Goal: Complete application form

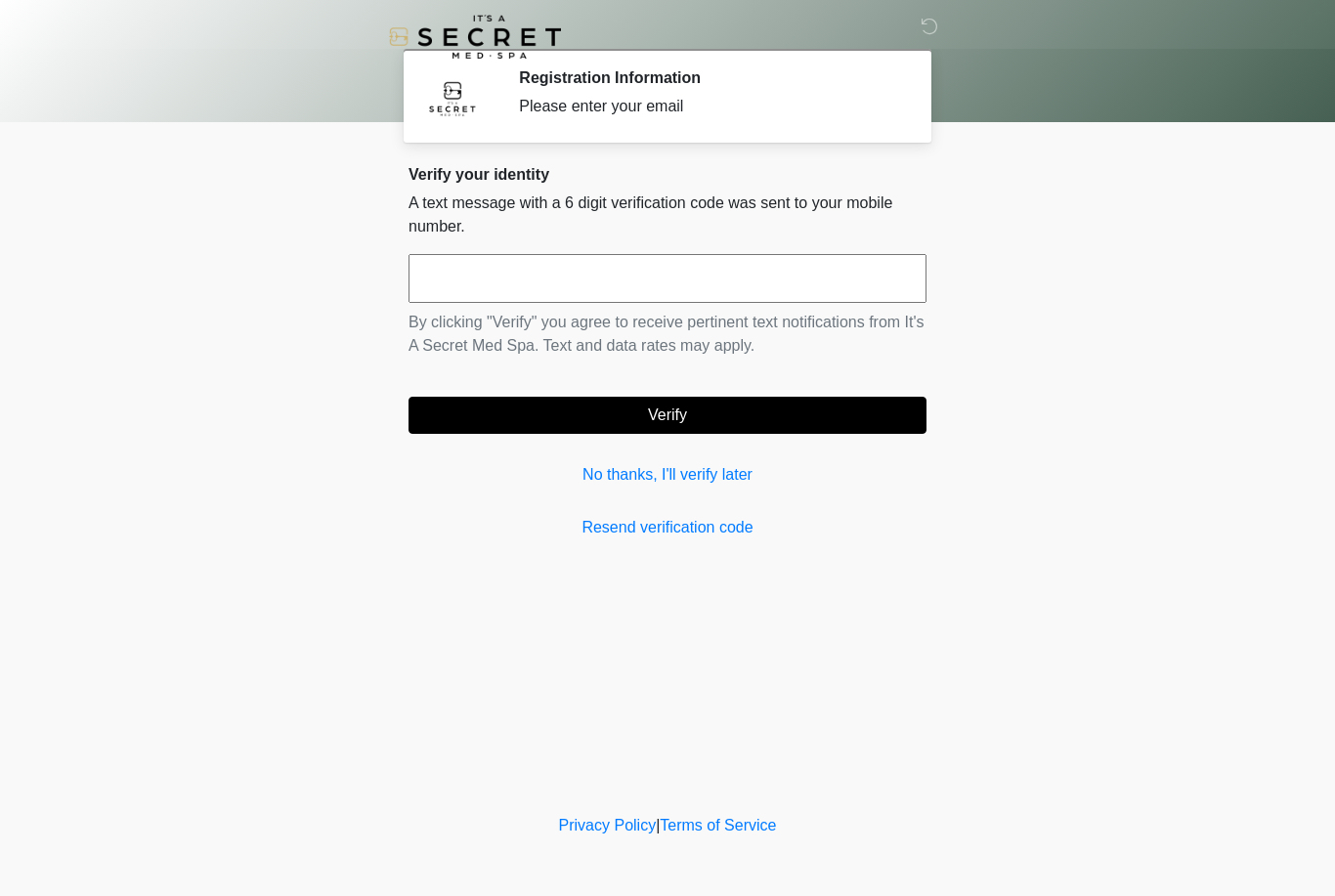
click at [871, 511] on div "Verify your identity A text message with a 6 digit verification code was sent t…" at bounding box center [667, 352] width 518 height 374
click at [840, 273] on input "text" at bounding box center [667, 278] width 518 height 48
type input "*"
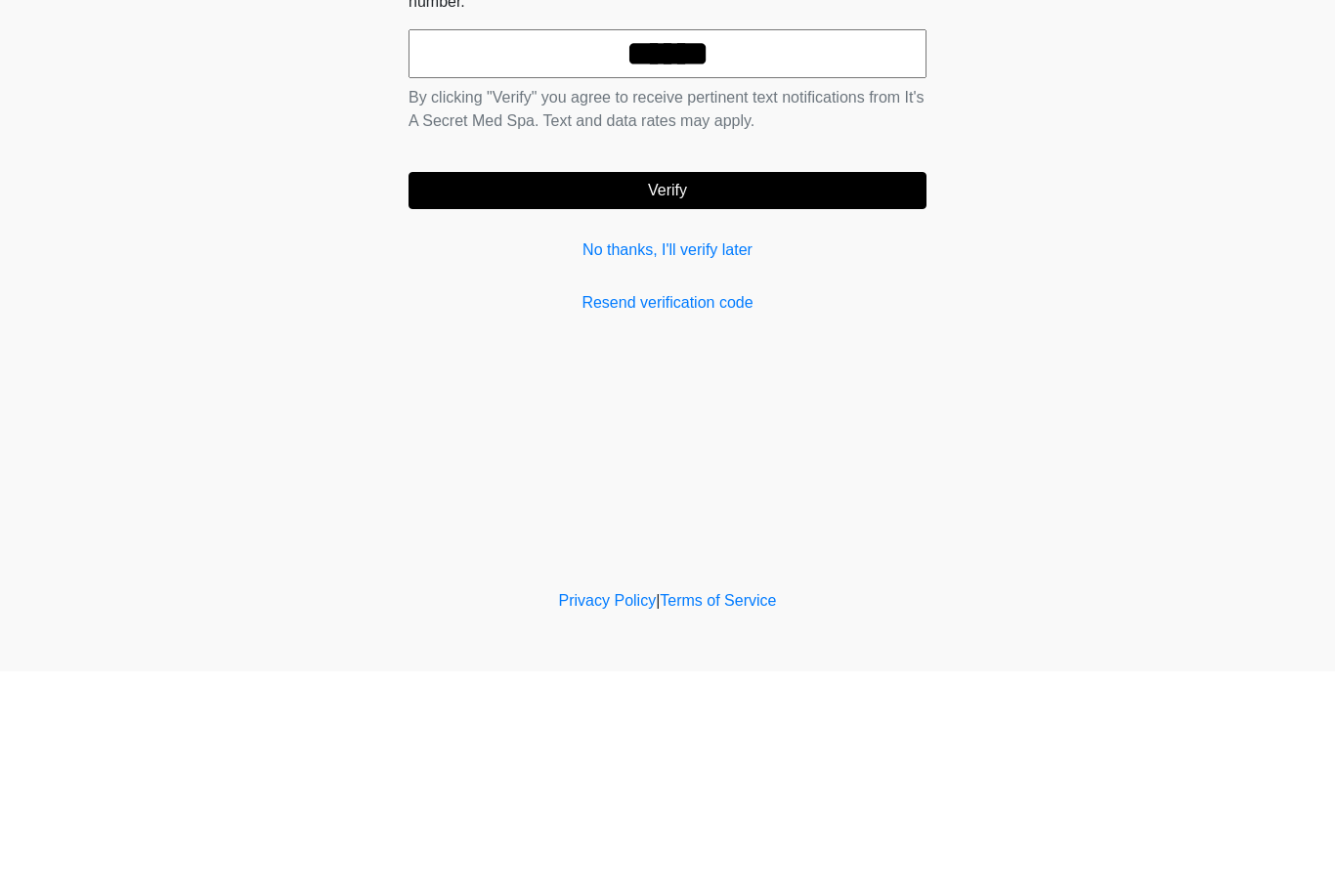
type input "******"
click at [845, 397] on button "Verify" at bounding box center [667, 416] width 518 height 38
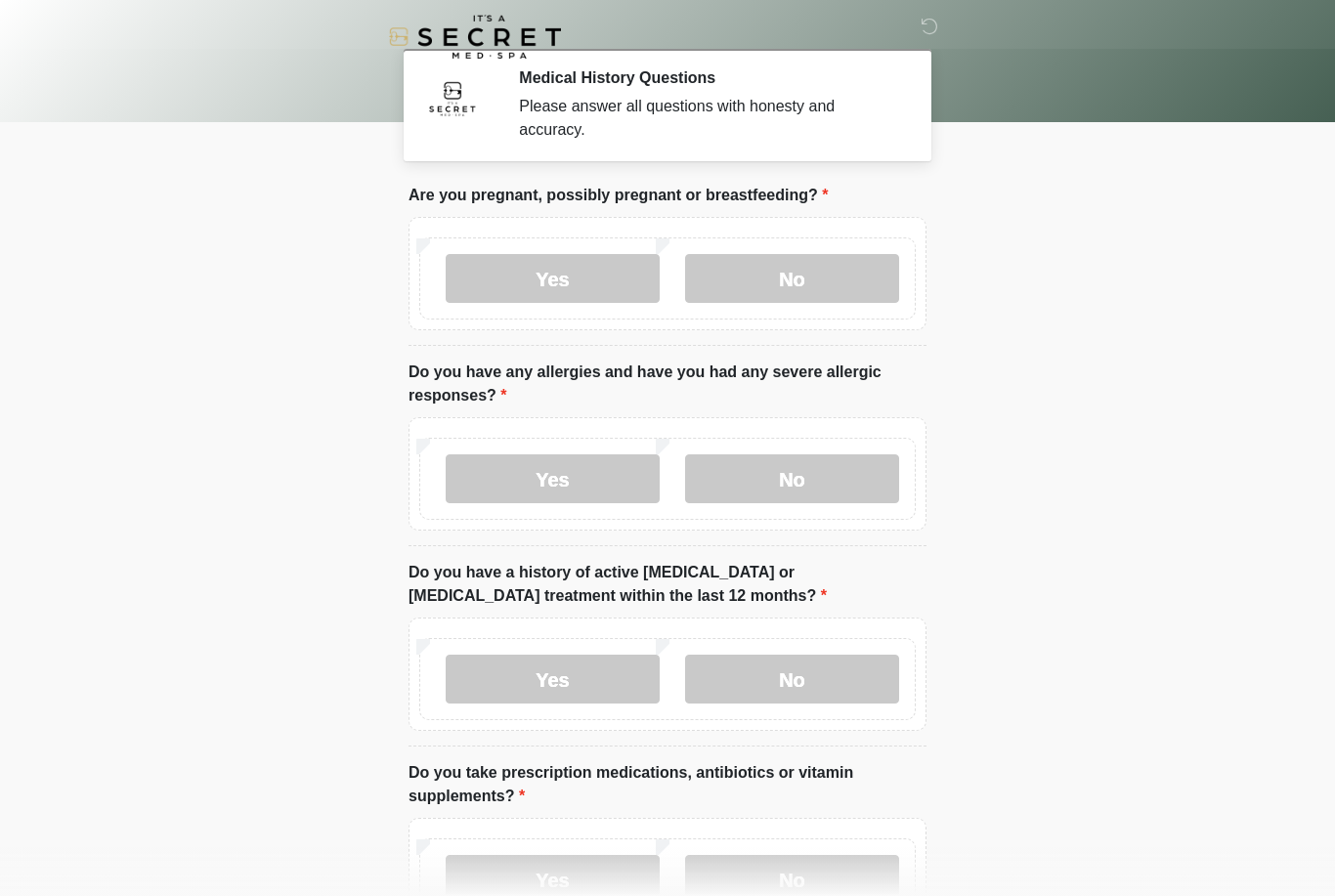
click at [814, 274] on label "No" at bounding box center [792, 278] width 214 height 48
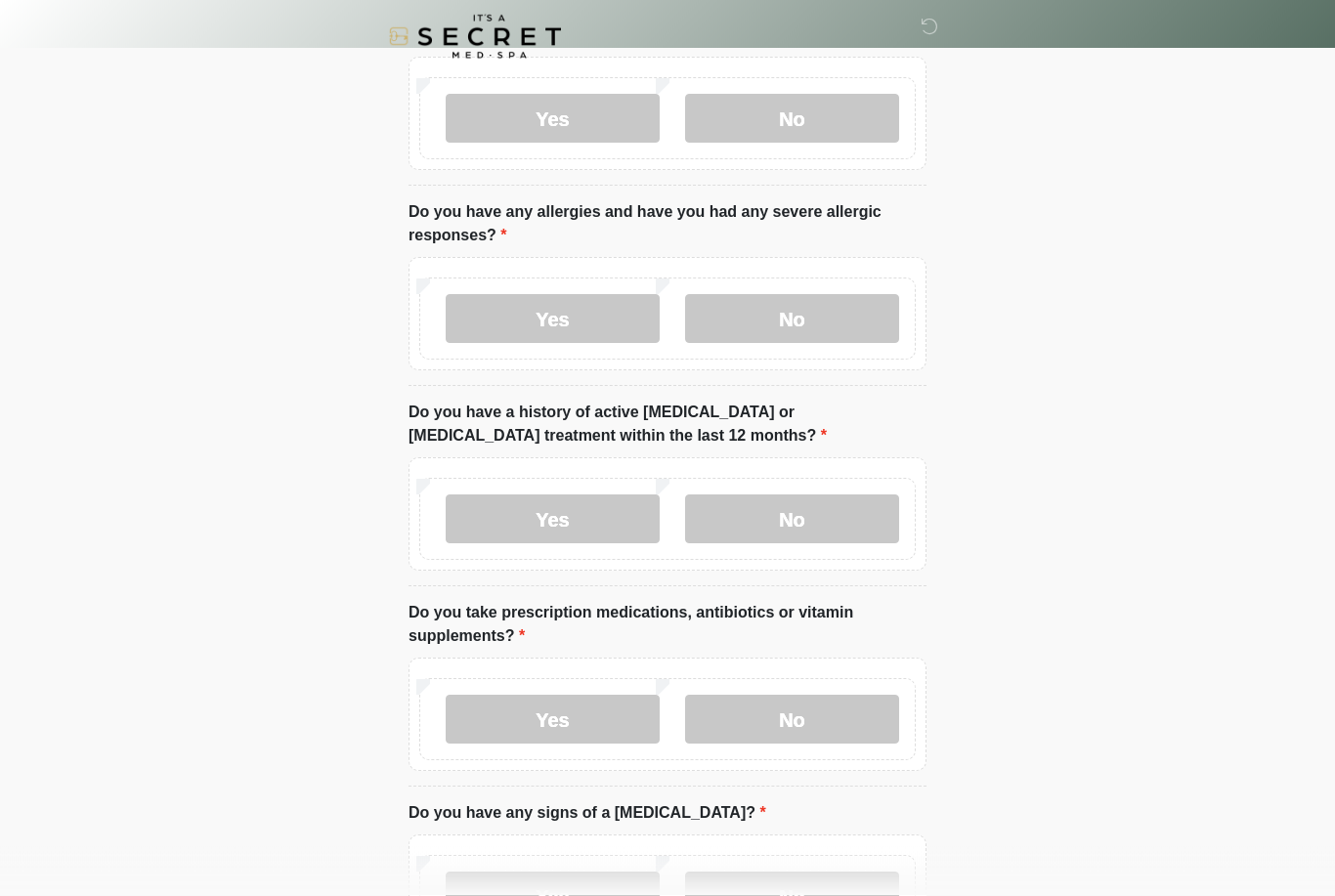
click at [804, 324] on label "No" at bounding box center [792, 319] width 214 height 48
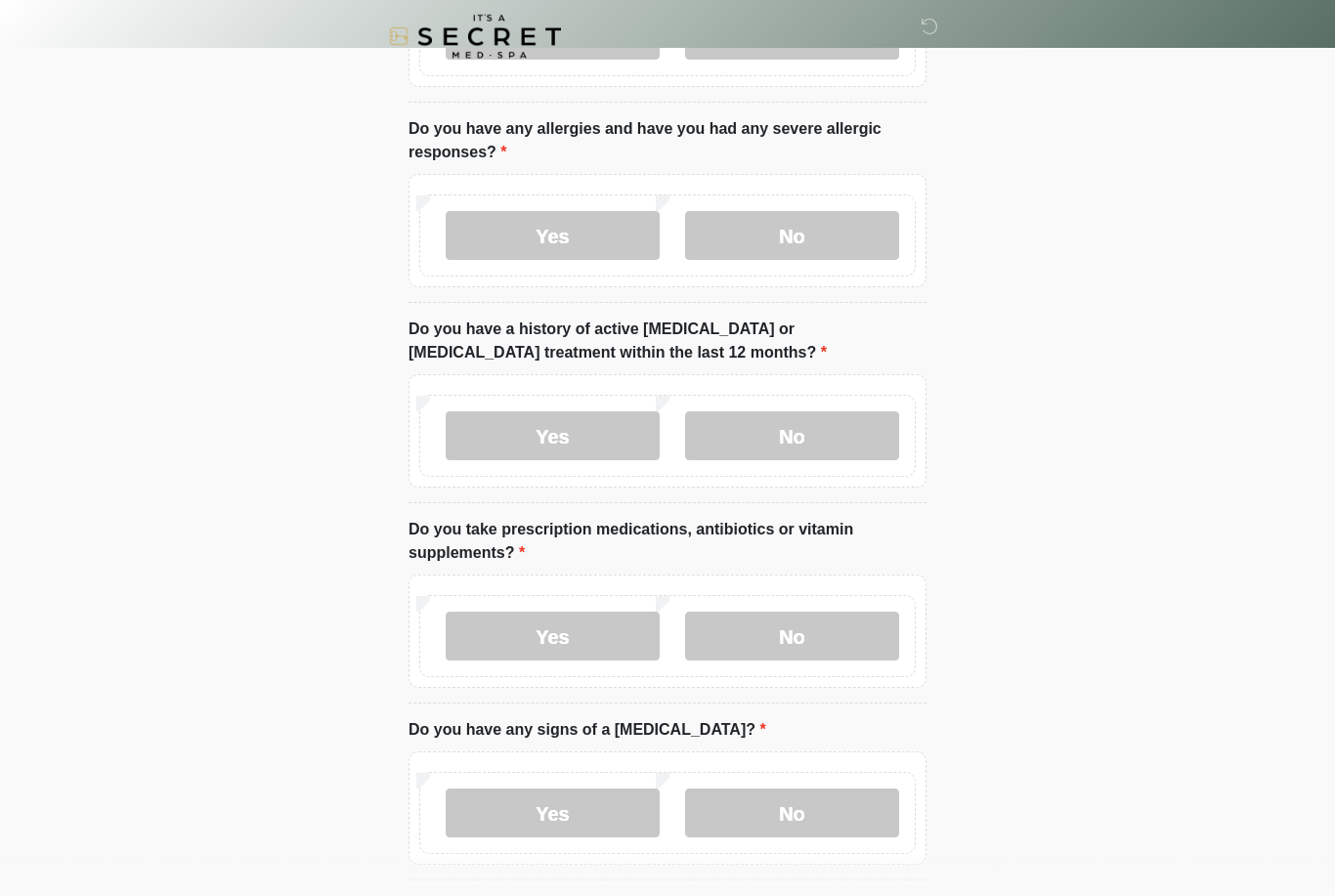
scroll to position [275, 0]
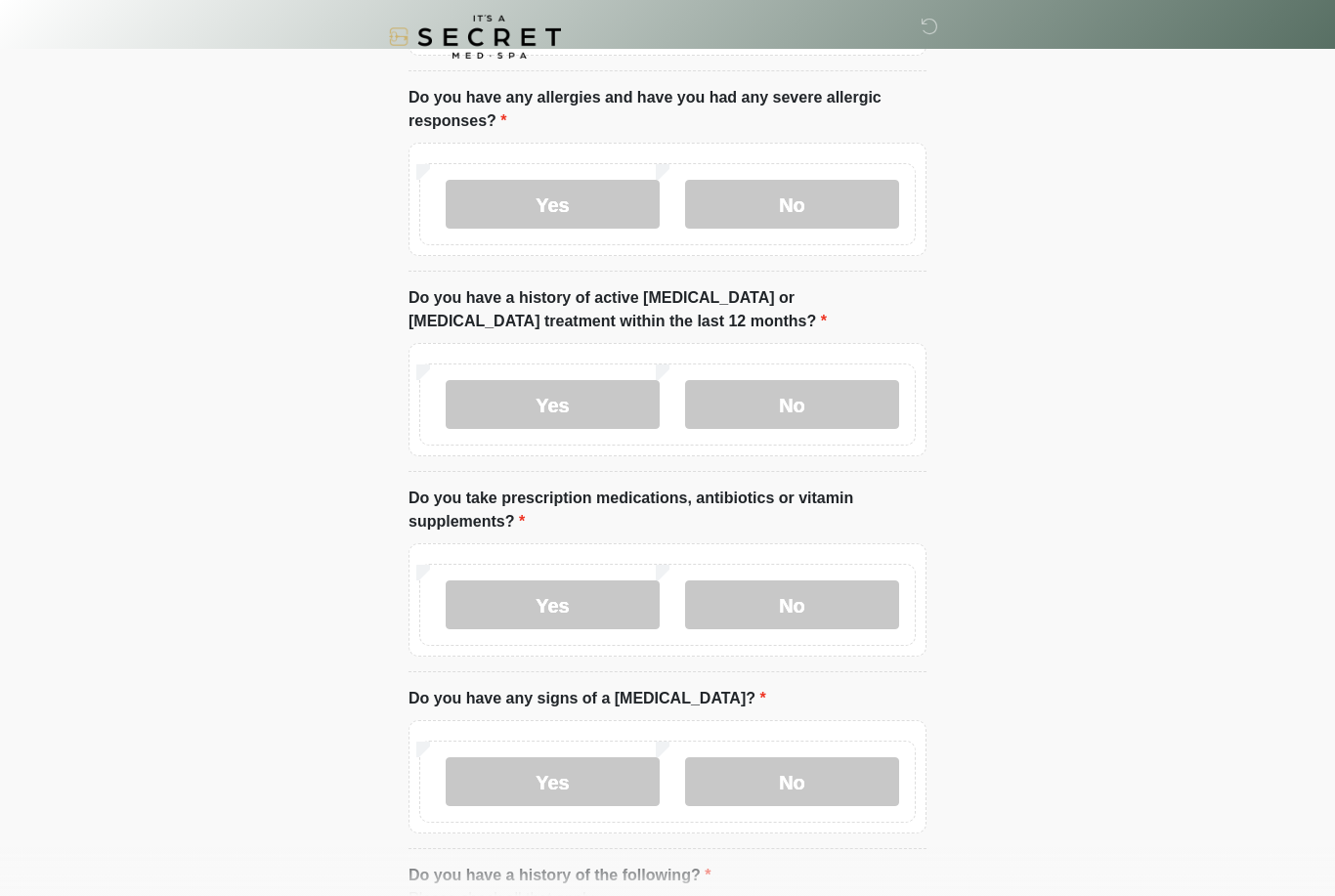
click at [819, 403] on label "No" at bounding box center [792, 404] width 214 height 48
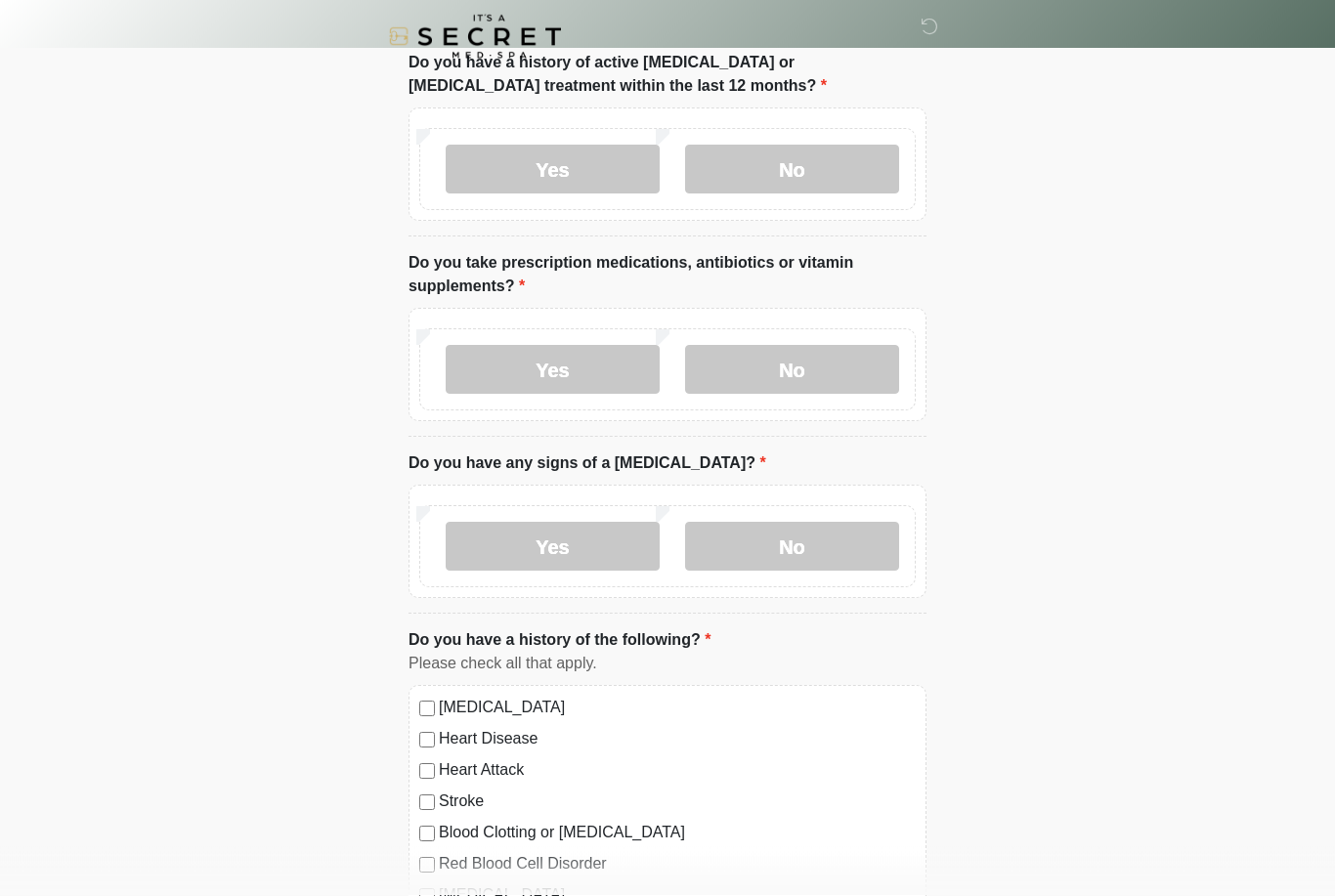
scroll to position [510, 0]
click at [528, 367] on label "Yes" at bounding box center [552, 368] width 214 height 48
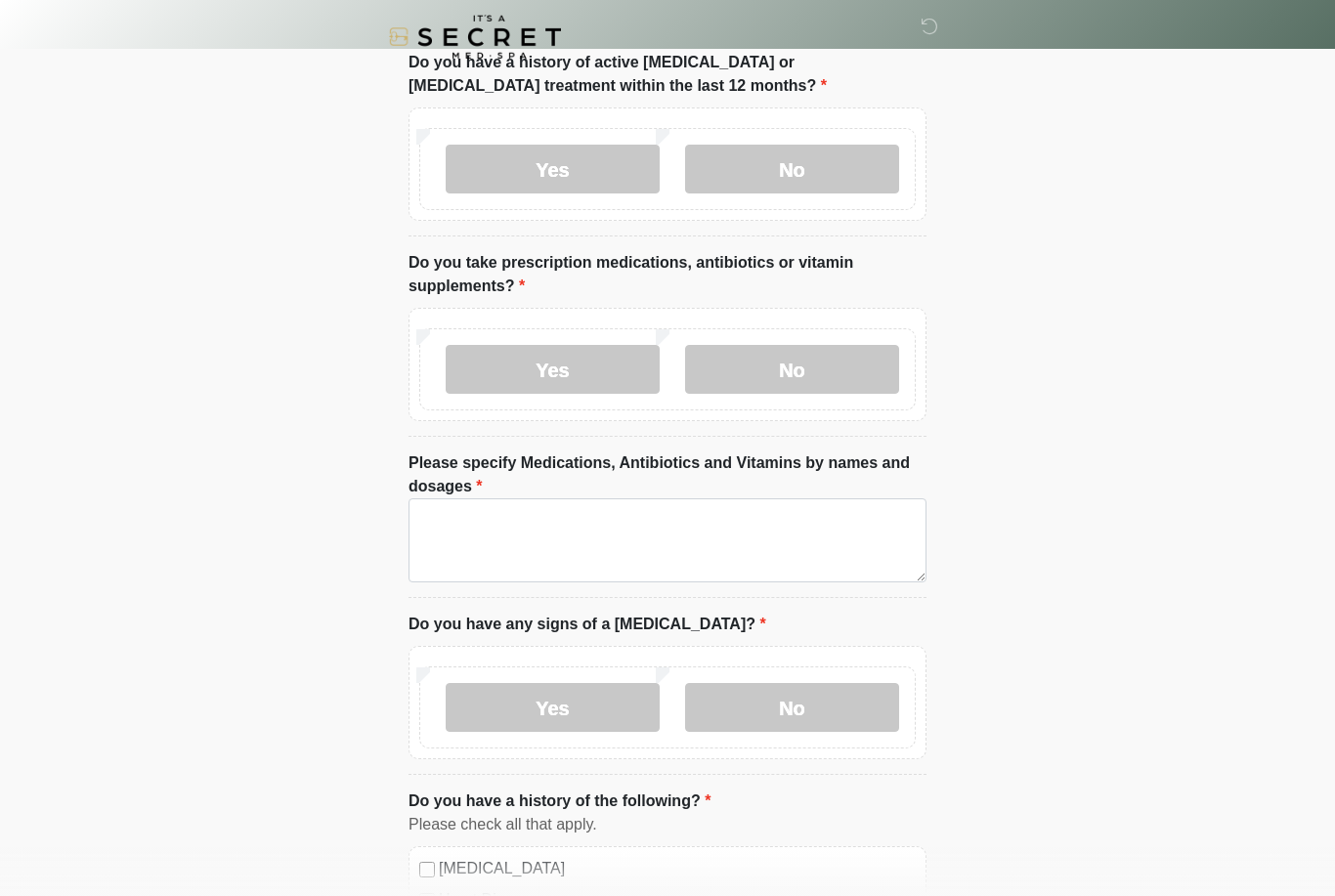
click at [866, 353] on label "No" at bounding box center [792, 368] width 214 height 48
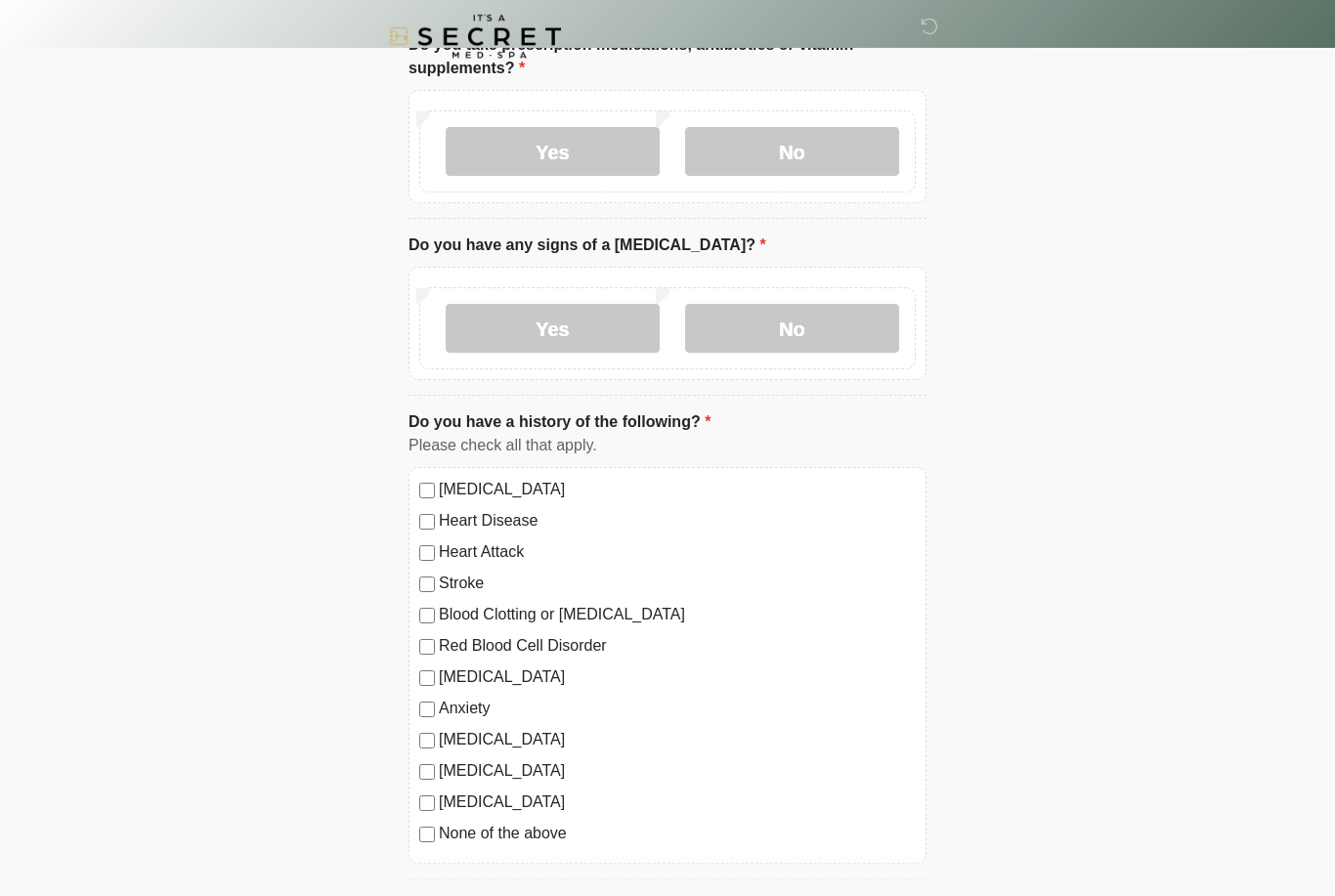
click at [841, 317] on label "No" at bounding box center [792, 329] width 214 height 48
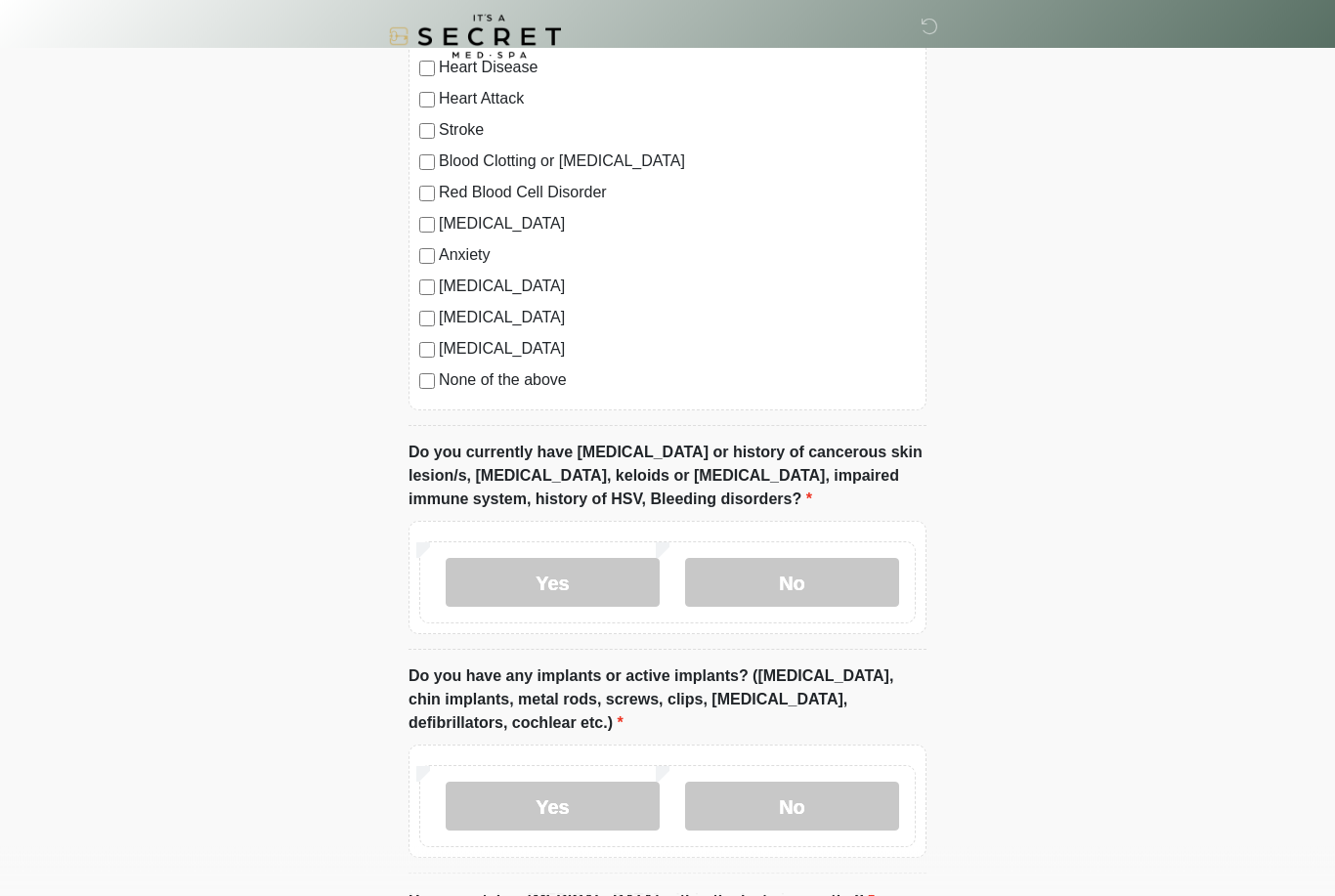
scroll to position [1183, 0]
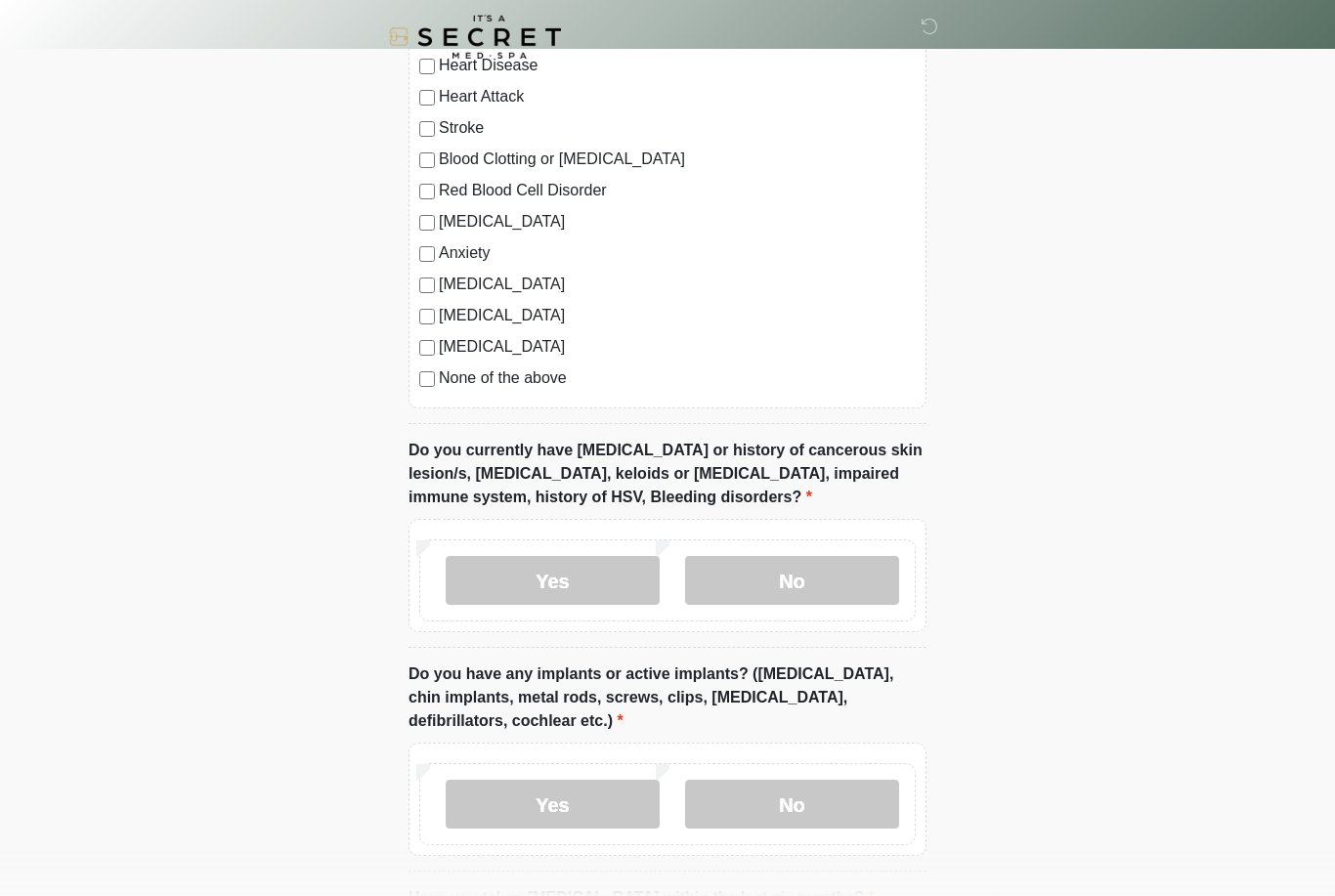
click at [497, 382] on label "None of the above" at bounding box center [677, 378] width 477 height 24
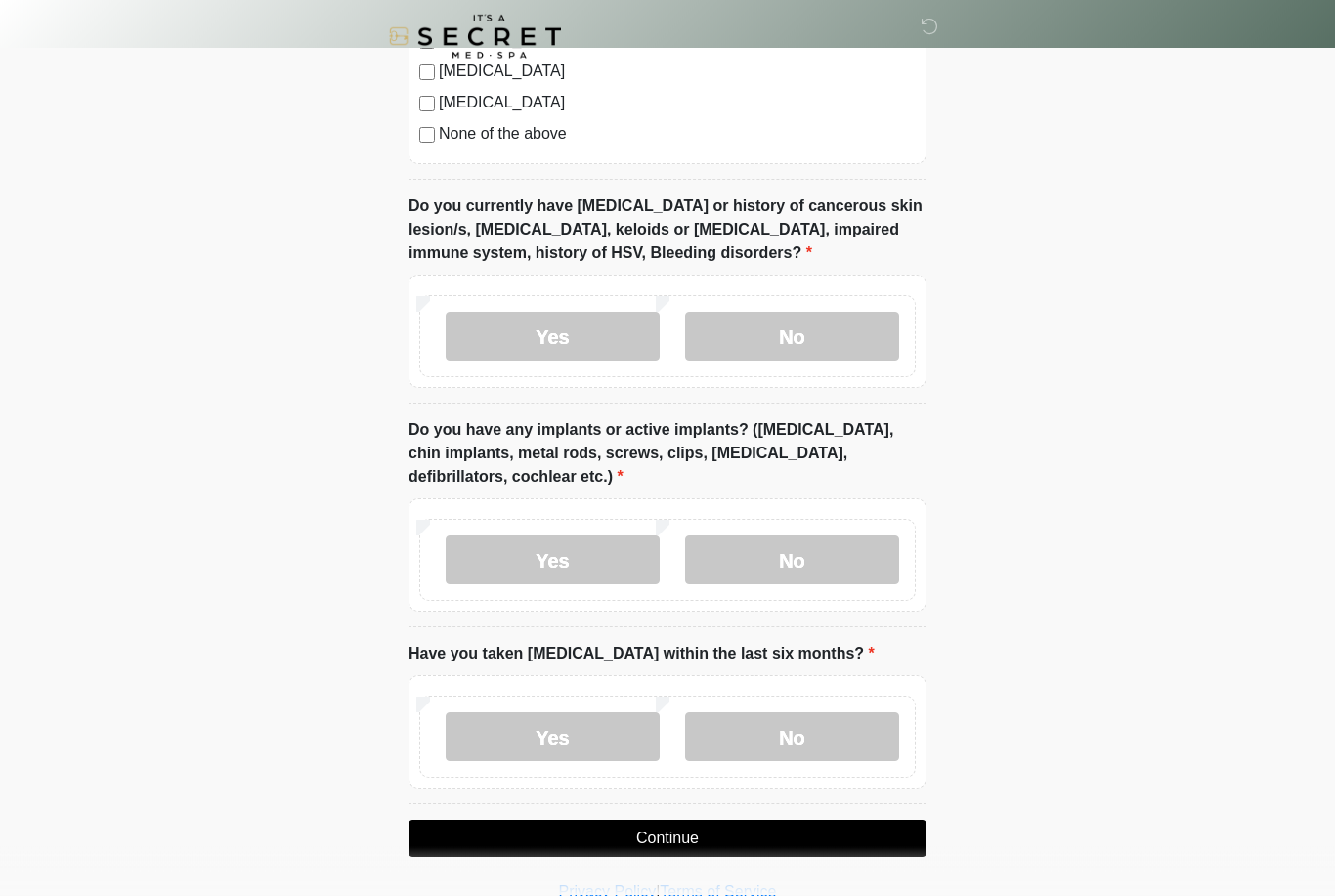
click at [854, 317] on label "No" at bounding box center [792, 337] width 214 height 48
click at [815, 535] on label "No" at bounding box center [792, 559] width 214 height 48
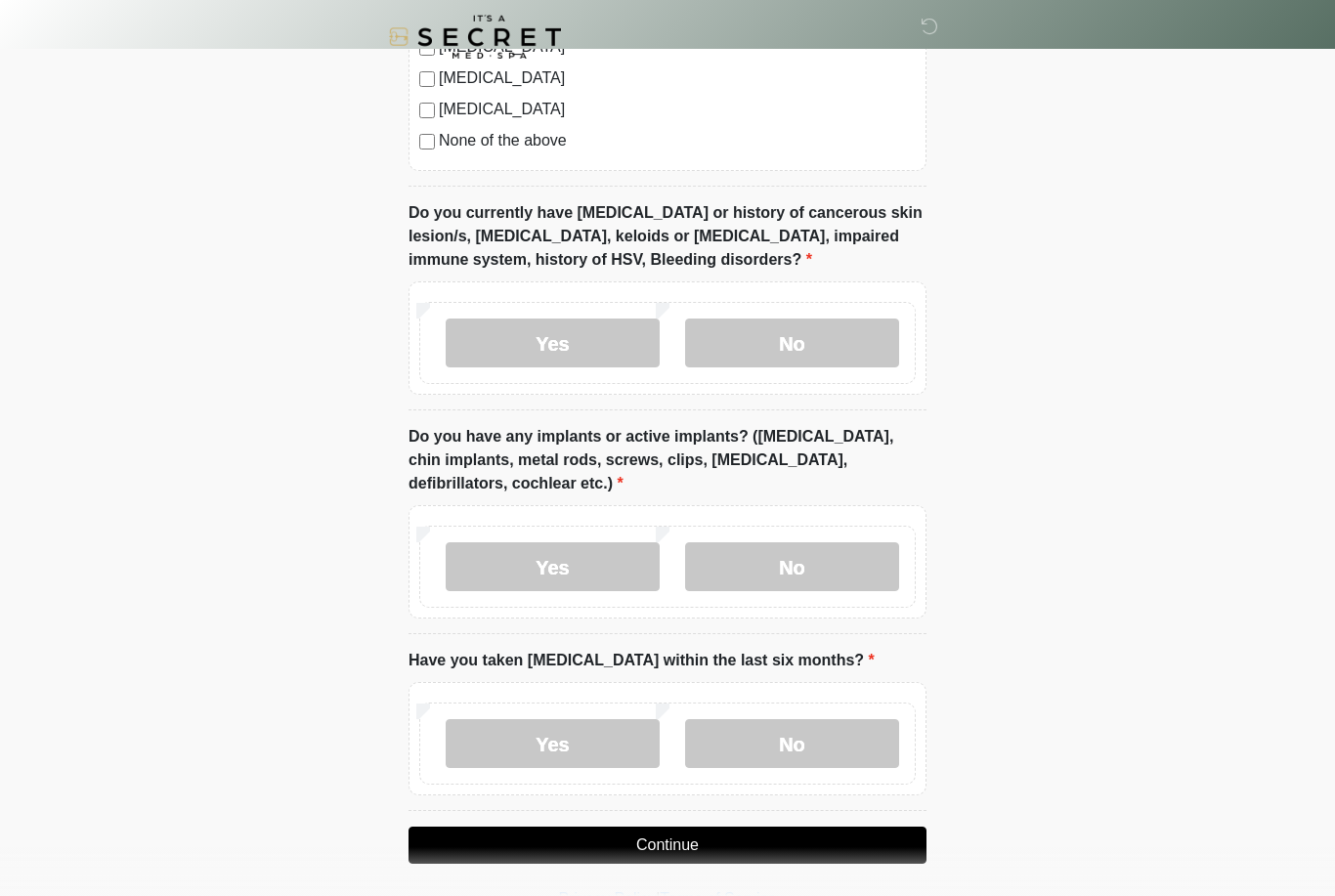
scroll to position [1425, 0]
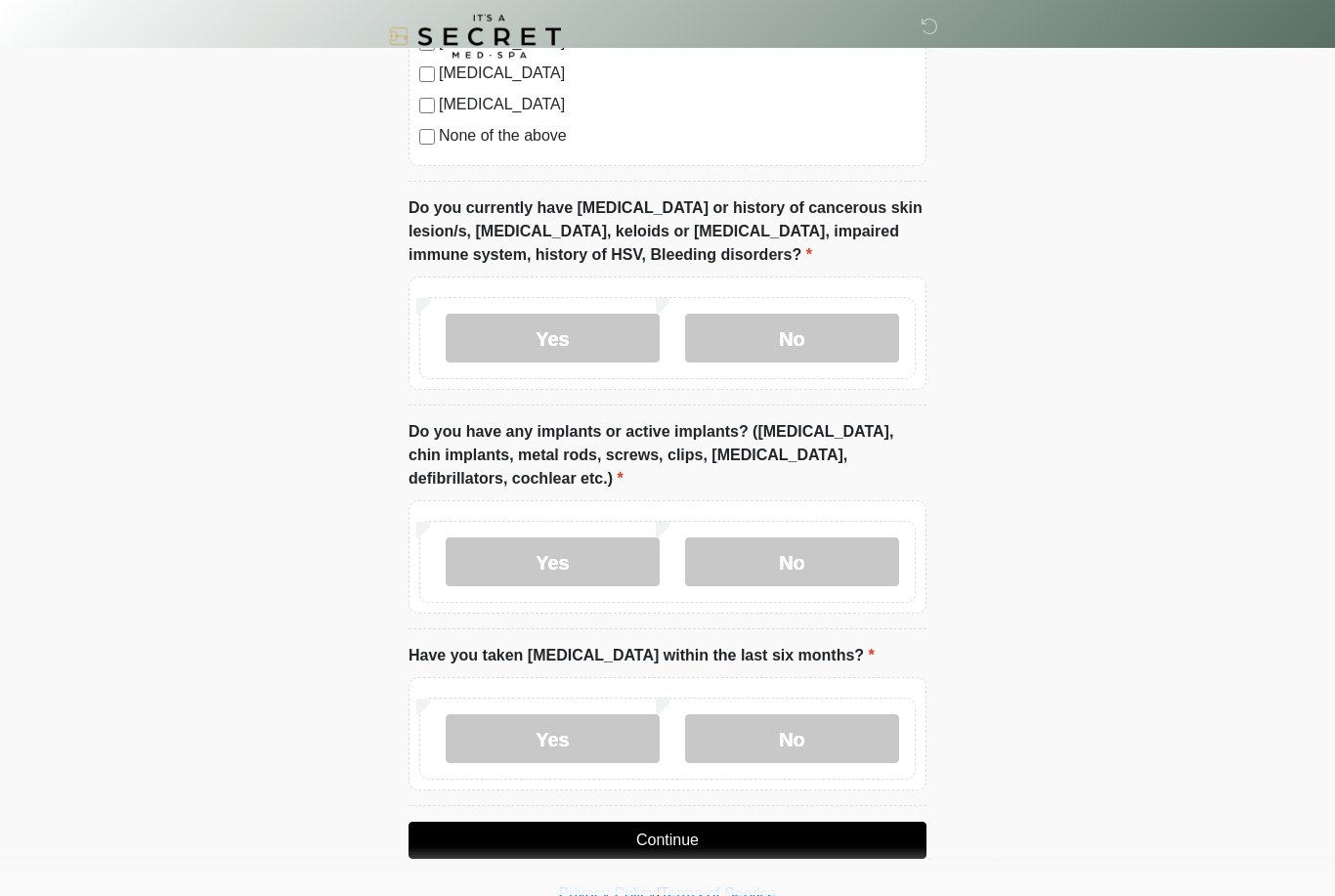
click at [819, 726] on label "No" at bounding box center [792, 739] width 214 height 48
click at [827, 838] on button "Continue" at bounding box center [667, 841] width 518 height 38
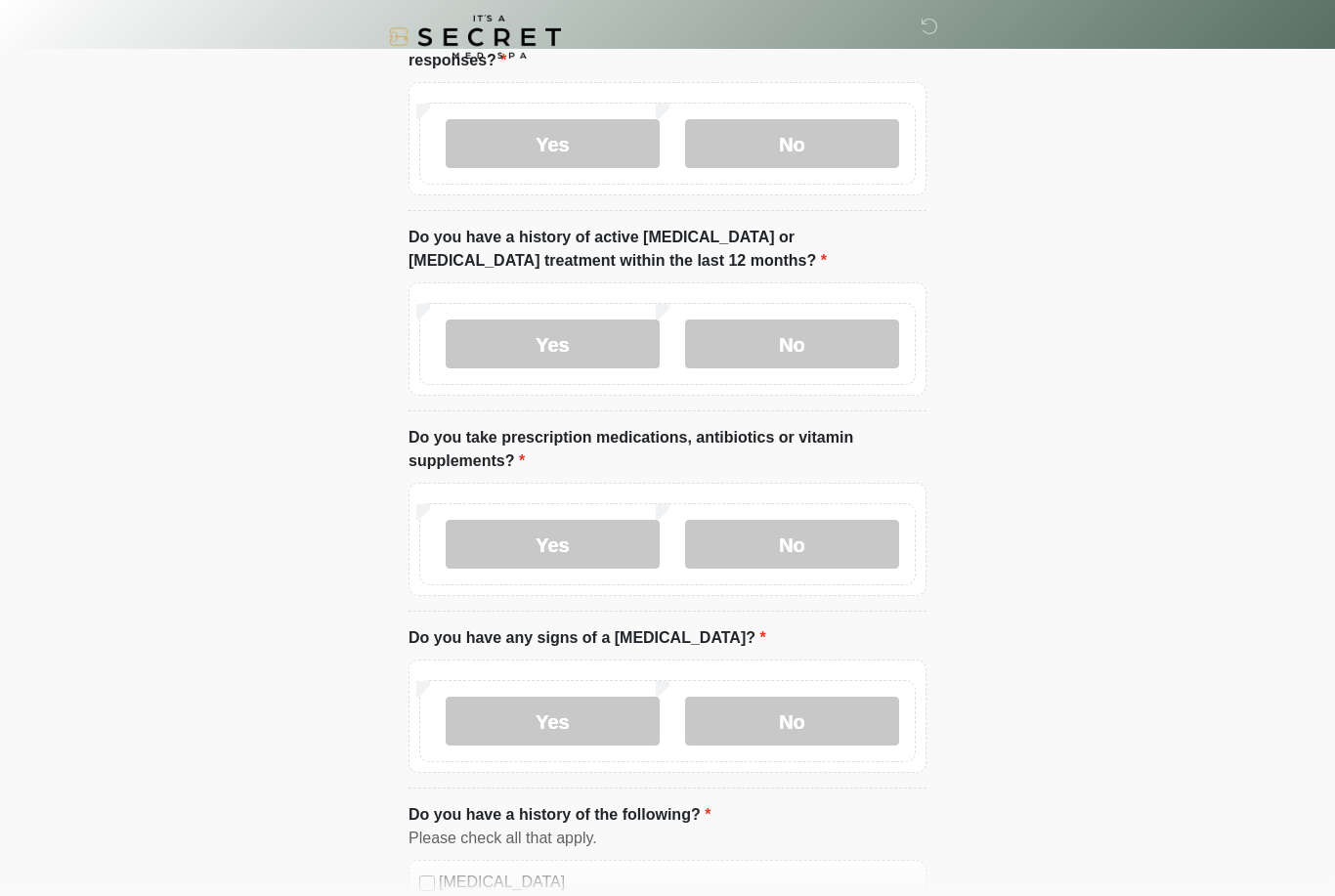
scroll to position [0, 0]
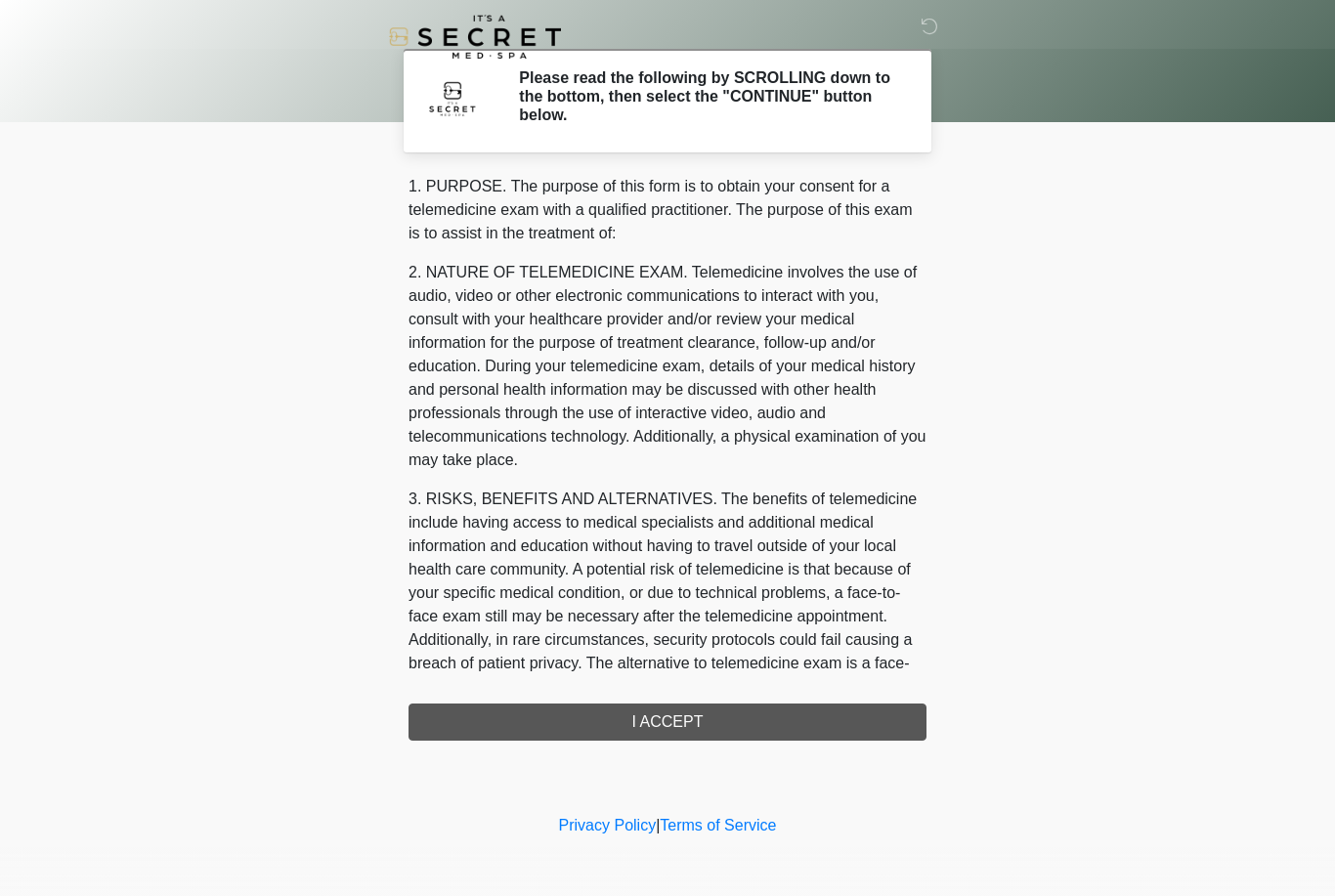
click at [766, 726] on div "1. PURPOSE. The purpose of this form is to obtain your consent for a telemedici…" at bounding box center [667, 457] width 518 height 566
click at [736, 720] on div "1. PURPOSE. The purpose of this form is to obtain your consent for a telemedici…" at bounding box center [667, 457] width 518 height 566
click at [745, 733] on div "1. PURPOSE. The purpose of this form is to obtain your consent for a telemedici…" at bounding box center [667, 457] width 518 height 566
click at [699, 711] on div "1. PURPOSE. The purpose of this form is to obtain your consent for a telemedici…" at bounding box center [667, 457] width 518 height 566
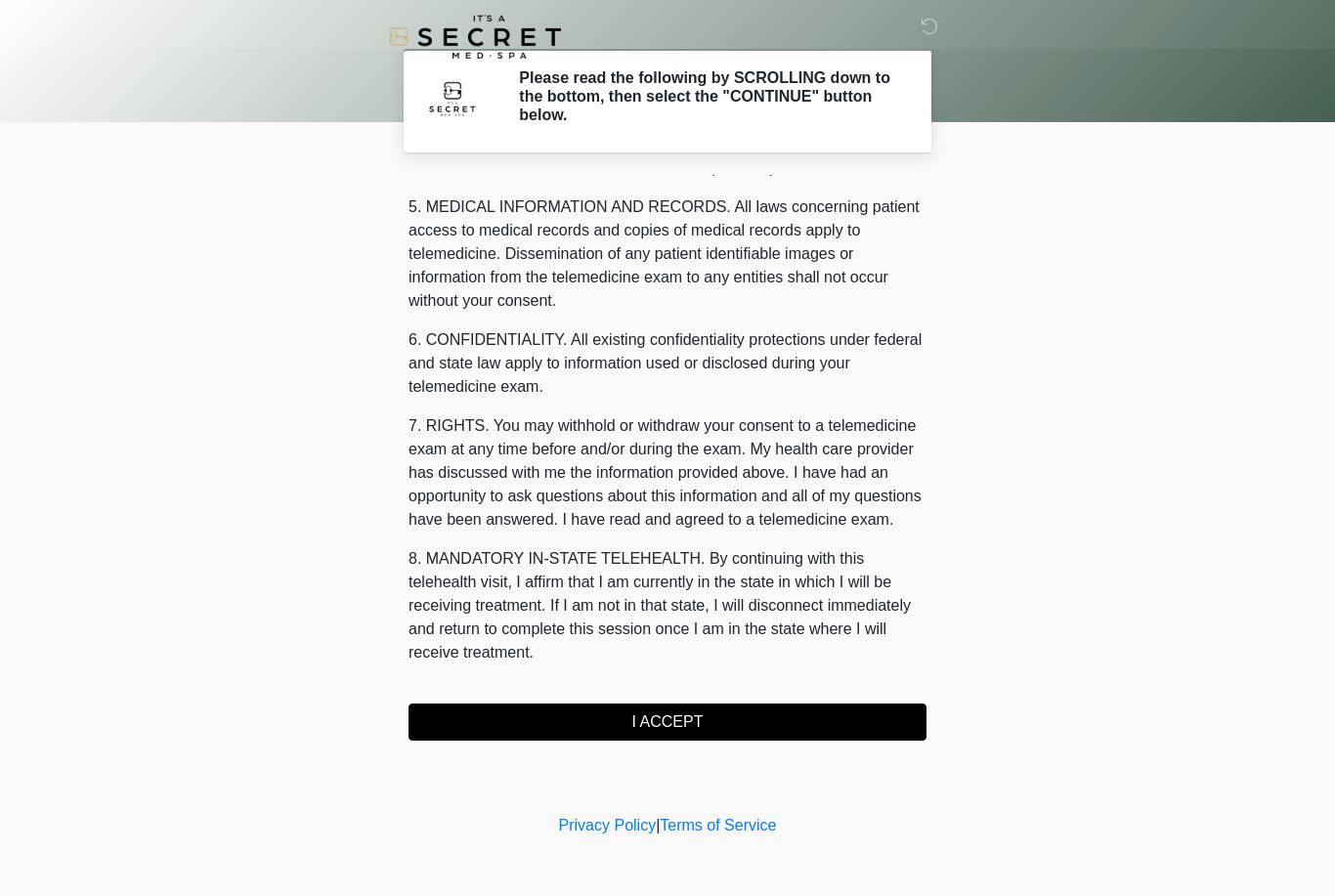
click at [726, 719] on button "I ACCEPT" at bounding box center [667, 722] width 518 height 38
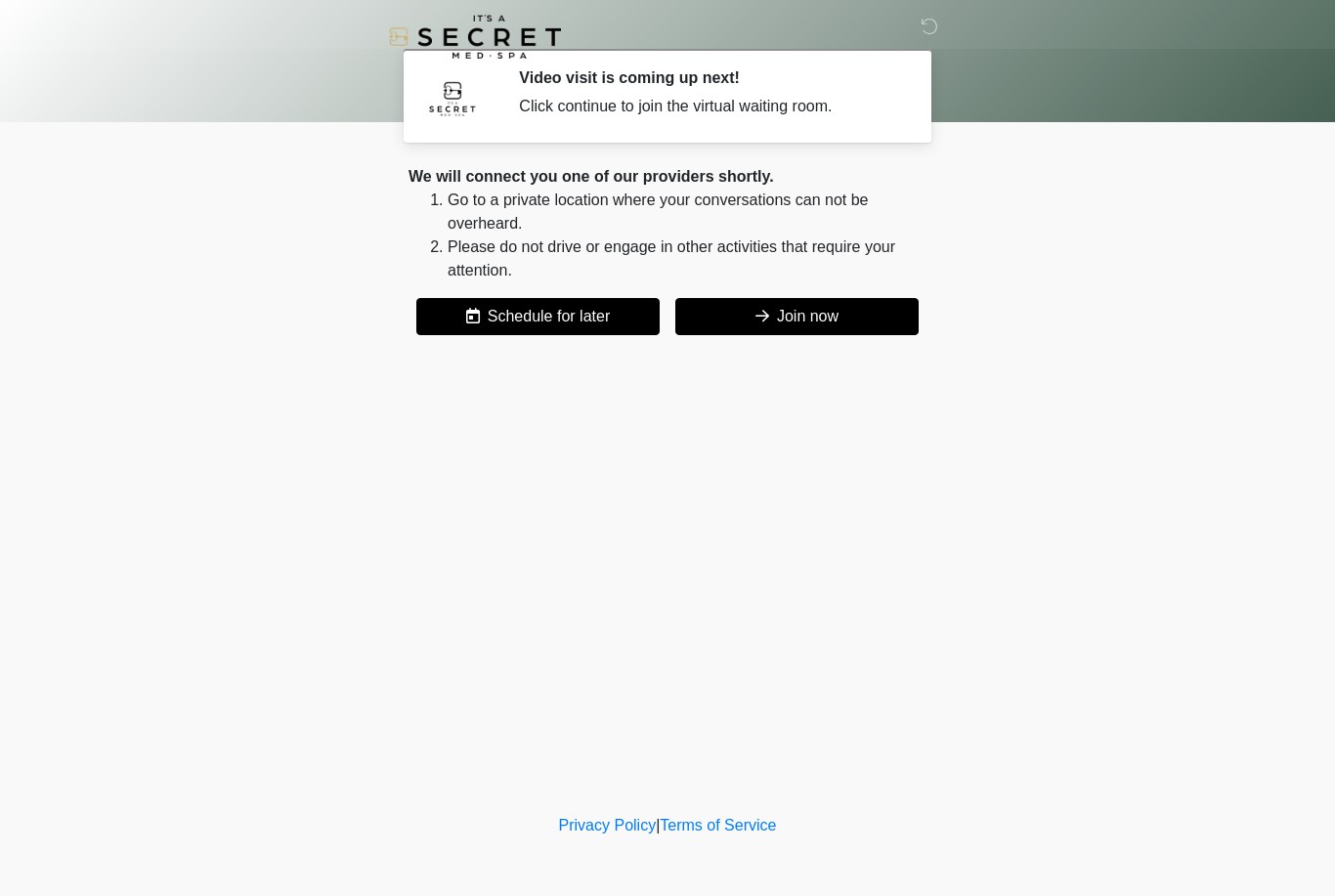
click at [765, 303] on button "Join now" at bounding box center [797, 317] width 243 height 38
